Goal: Task Accomplishment & Management: Manage account settings

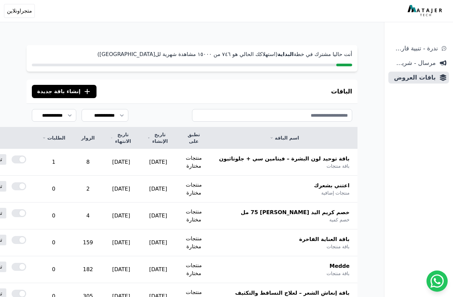
click at [424, 65] on span "مرسال - شريط دعاية" at bounding box center [413, 62] width 45 height 9
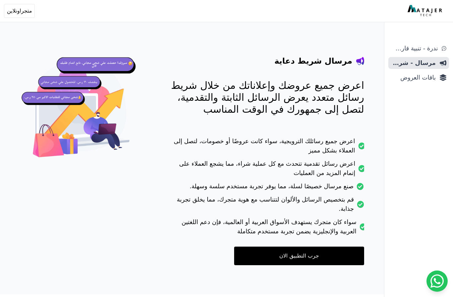
scroll to position [54, 0]
click at [428, 48] on span "ندرة - تنبية قارب علي النفاذ" at bounding box center [414, 48] width 47 height 9
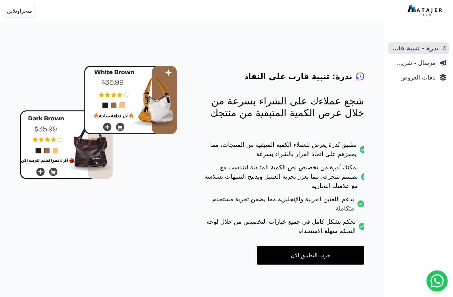
scroll to position [20, 0]
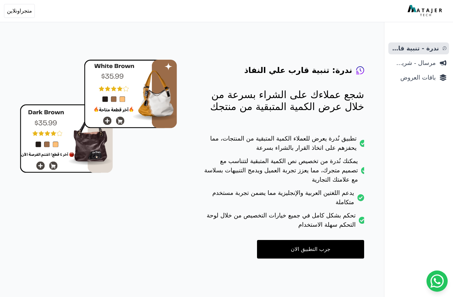
click at [351, 247] on link "جرب التطبيق الان" at bounding box center [310, 249] width 107 height 19
click at [418, 64] on span "مرسال - شريط دعاية" at bounding box center [413, 62] width 45 height 9
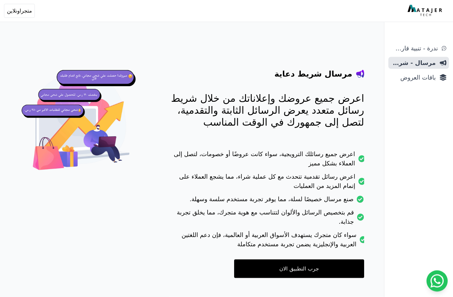
scroll to position [17, 0]
click at [332, 269] on link "جرب التطبيق الان" at bounding box center [299, 268] width 130 height 19
click at [418, 81] on span "باقات العروض" at bounding box center [413, 77] width 45 height 9
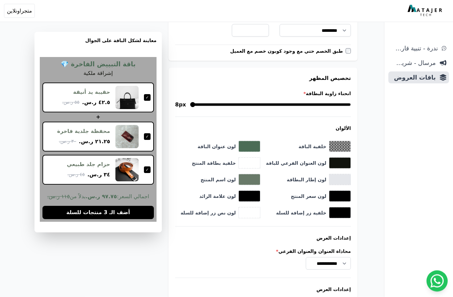
scroll to position [378, 0]
click at [334, 198] on button "toggle color picker dialog" at bounding box center [339, 196] width 21 height 11
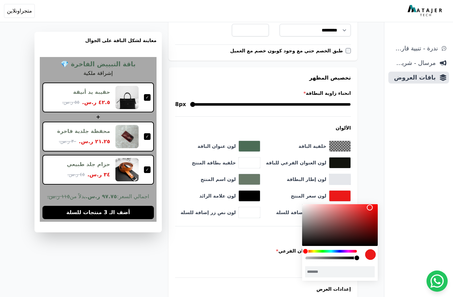
type input "*******"
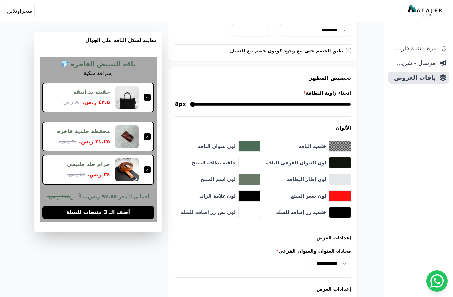
click at [124, 271] on div "**********" at bounding box center [192, 58] width 384 height 820
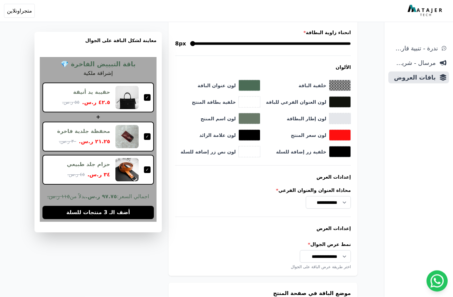
scroll to position [536, 0]
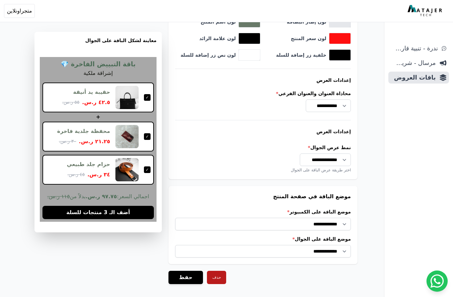
click at [188, 278] on button "حفظ" at bounding box center [185, 277] width 34 height 13
